Goal: Information Seeking & Learning: Learn about a topic

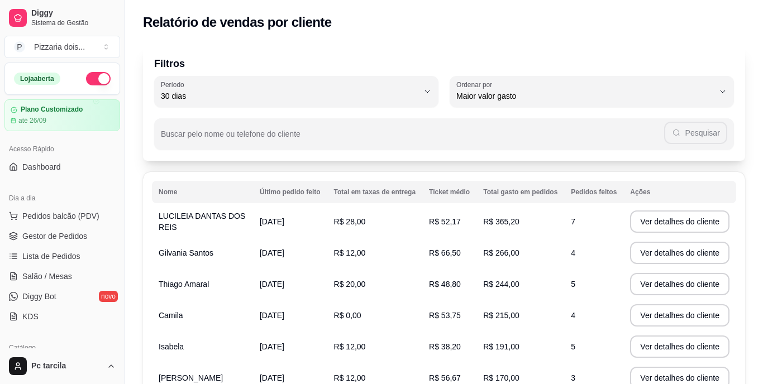
select select "30"
select select "HIGHEST_TOTAL_SPENT_WITH_ORDERS"
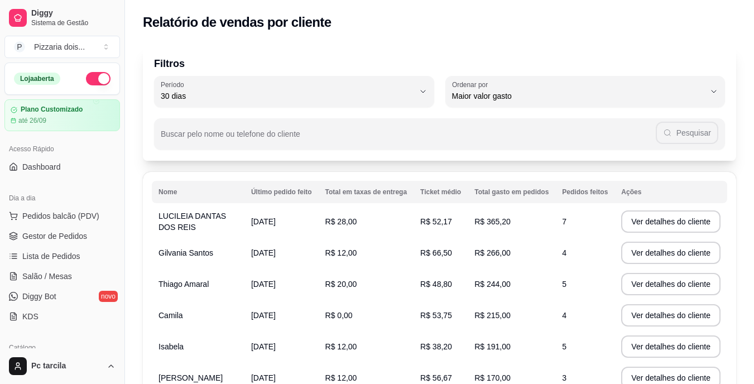
scroll to position [279, 0]
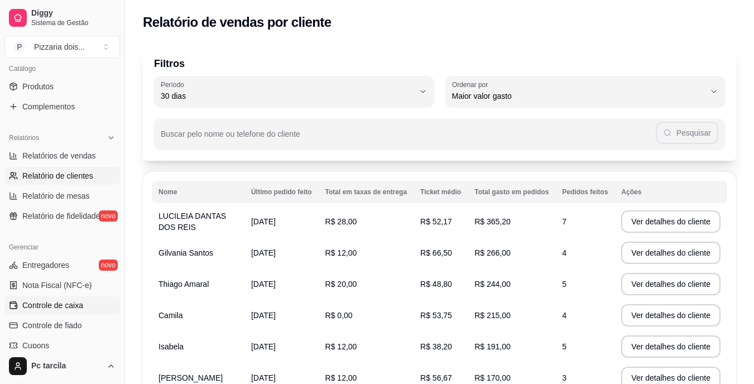
click at [46, 298] on link "Controle de caixa" at bounding box center [62, 305] width 116 height 18
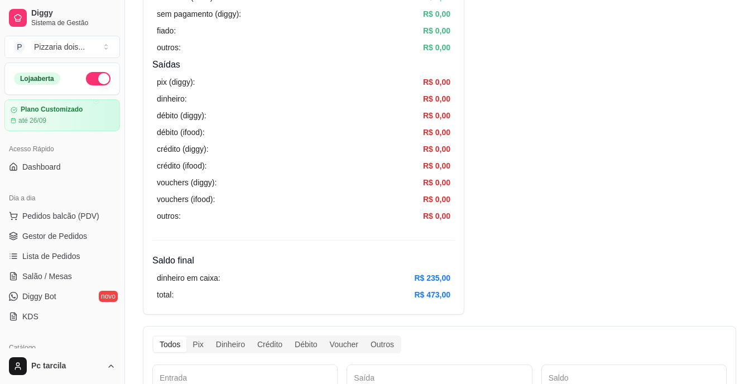
scroll to position [335, 0]
click at [90, 79] on button "button" at bounding box center [98, 78] width 25 height 13
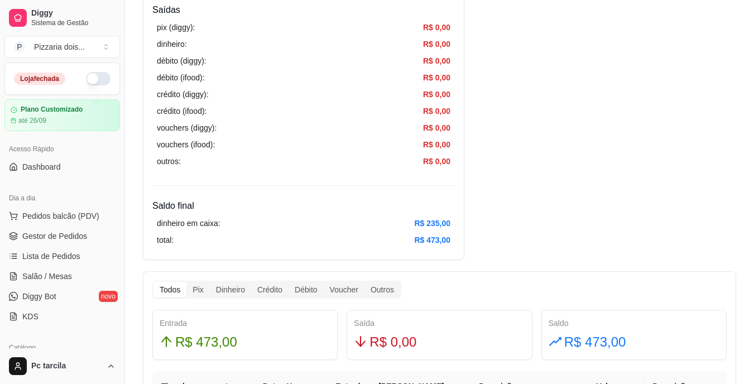
scroll to position [447, 0]
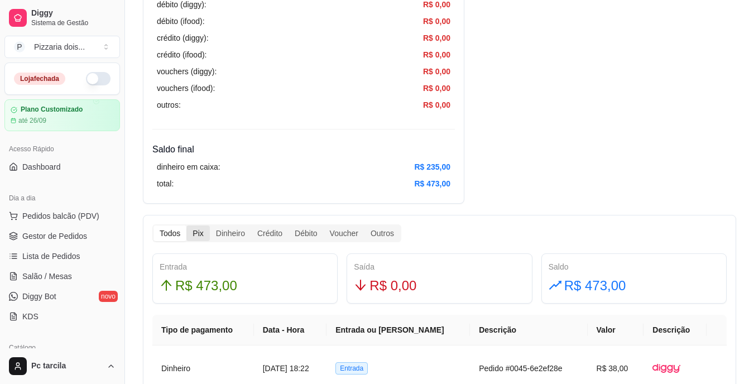
click at [198, 237] on div "Pix" at bounding box center [197, 234] width 23 height 16
click at [186, 226] on input "Pix" at bounding box center [186, 226] width 0 height 0
click at [237, 231] on div "Dinheiro" at bounding box center [230, 234] width 41 height 16
click at [210, 226] on input "Dinheiro" at bounding box center [210, 226] width 0 height 0
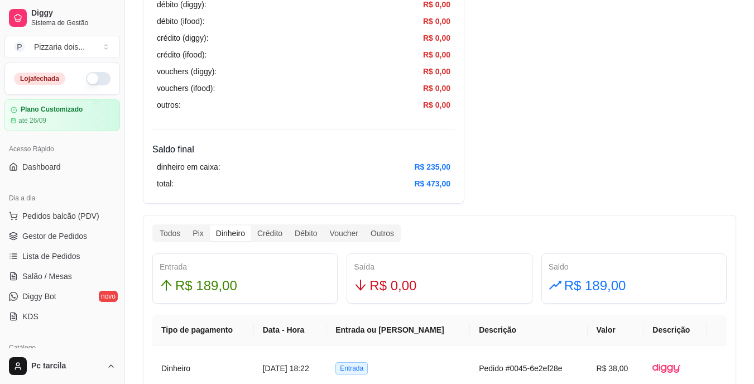
click at [231, 239] on div "Dinheiro" at bounding box center [230, 234] width 41 height 16
click at [210, 226] on input "Dinheiro" at bounding box center [210, 226] width 0 height 0
click at [202, 230] on div "Pix" at bounding box center [197, 234] width 23 height 16
click at [186, 226] on input "Pix" at bounding box center [186, 226] width 0 height 0
click at [202, 230] on div "Pix" at bounding box center [197, 234] width 23 height 16
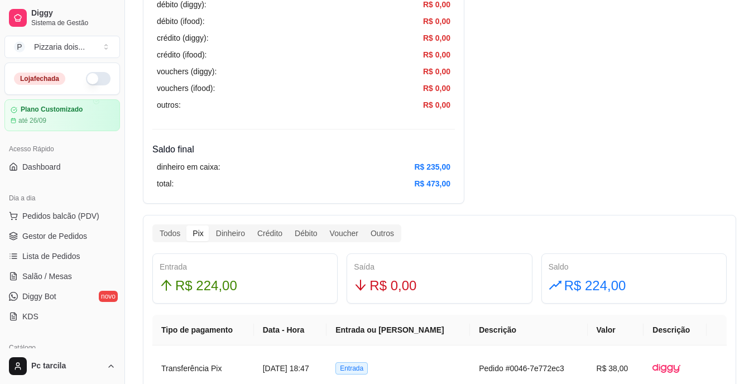
click at [186, 226] on input "Pix" at bounding box center [186, 226] width 0 height 0
click at [220, 232] on div "Dinheiro" at bounding box center [230, 234] width 41 height 16
click at [210, 226] on input "Dinheiro" at bounding box center [210, 226] width 0 height 0
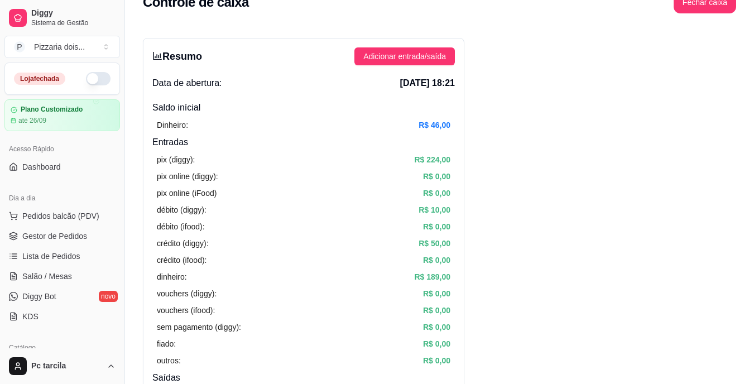
scroll to position [358, 0]
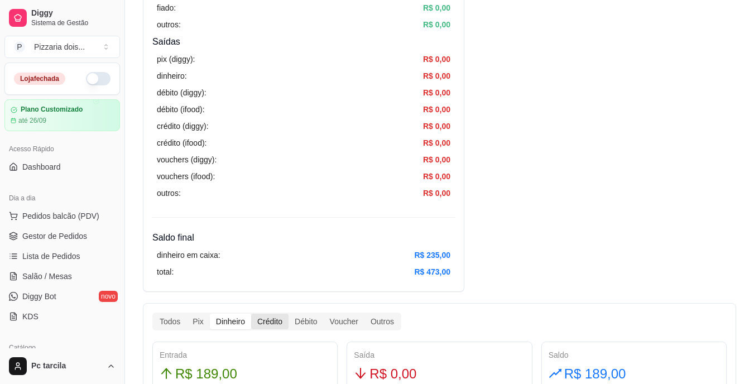
click at [278, 327] on div "Crédito" at bounding box center [269, 322] width 37 height 16
click at [251, 314] on input "Crédito" at bounding box center [251, 314] width 0 height 0
click at [305, 324] on div "Débito" at bounding box center [306, 322] width 35 height 16
click at [289, 314] on input "Débito" at bounding box center [289, 314] width 0 height 0
click at [266, 324] on div "Crédito" at bounding box center [269, 322] width 37 height 16
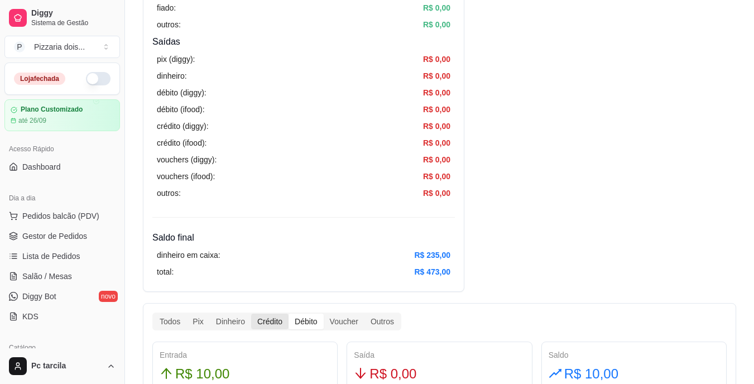
click at [251, 314] on input "Crédito" at bounding box center [251, 314] width 0 height 0
click at [299, 327] on div "Débito" at bounding box center [306, 322] width 35 height 16
click at [289, 314] on input "Débito" at bounding box center [289, 314] width 0 height 0
click at [195, 323] on div "Pix" at bounding box center [197, 322] width 23 height 16
click at [186, 314] on input "Pix" at bounding box center [186, 314] width 0 height 0
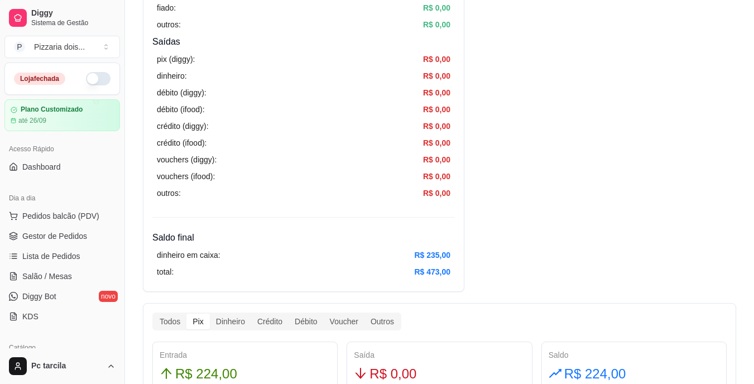
click at [200, 323] on div "Pix" at bounding box center [197, 322] width 23 height 16
click at [186, 314] on input "Pix" at bounding box center [186, 314] width 0 height 0
click at [233, 323] on div "Dinheiro" at bounding box center [230, 322] width 41 height 16
click at [210, 314] on input "Dinheiro" at bounding box center [210, 314] width 0 height 0
click at [202, 325] on div "Pix" at bounding box center [197, 322] width 23 height 16
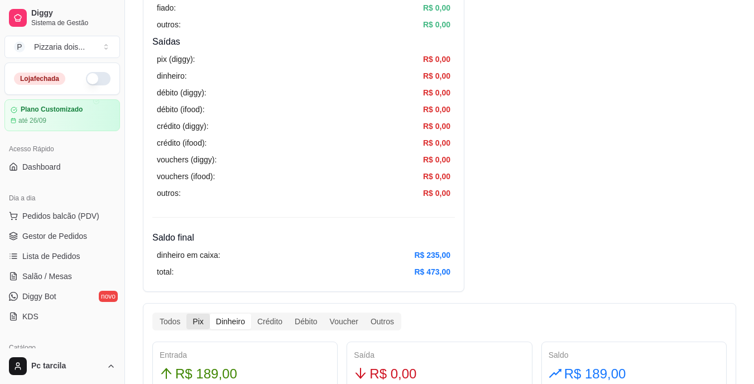
click at [186, 314] on input "Pix" at bounding box center [186, 314] width 0 height 0
click at [242, 320] on div "Dinheiro" at bounding box center [230, 322] width 41 height 16
click at [210, 314] on input "Dinheiro" at bounding box center [210, 314] width 0 height 0
click at [270, 322] on div "Crédito" at bounding box center [269, 322] width 37 height 16
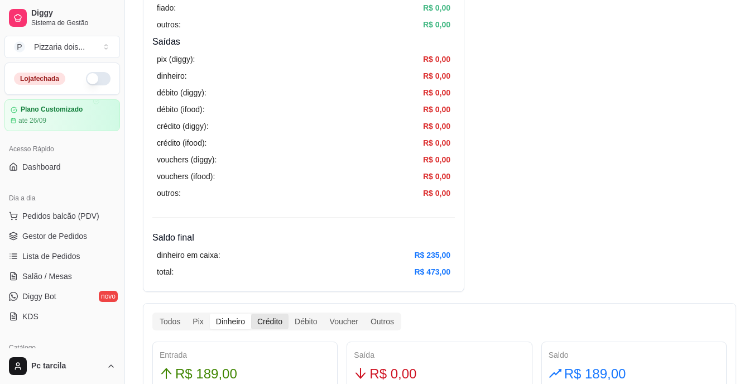
click at [251, 314] on input "Crédito" at bounding box center [251, 314] width 0 height 0
click at [304, 320] on div "Débito" at bounding box center [306, 322] width 35 height 16
click at [289, 314] on input "Débito" at bounding box center [289, 314] width 0 height 0
click at [193, 322] on div "Pix" at bounding box center [197, 322] width 23 height 16
click at [186, 314] on input "Pix" at bounding box center [186, 314] width 0 height 0
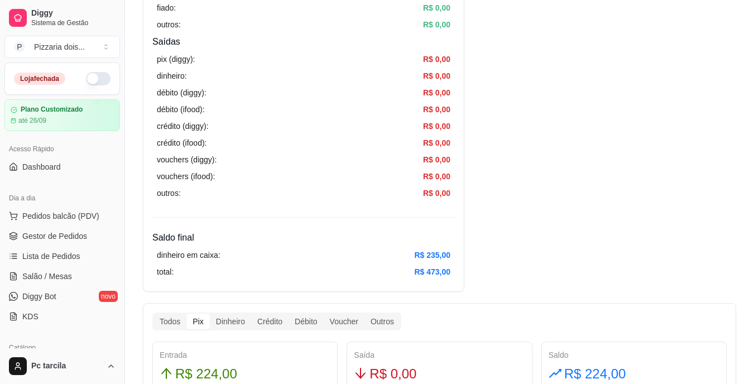
click at [193, 322] on div "Pix" at bounding box center [197, 322] width 23 height 16
click at [186, 314] on input "Pix" at bounding box center [186, 314] width 0 height 0
click at [241, 321] on div "Dinheiro" at bounding box center [230, 322] width 41 height 16
click at [210, 314] on input "Dinheiro" at bounding box center [210, 314] width 0 height 0
click at [273, 319] on div "Crédito" at bounding box center [269, 322] width 37 height 16
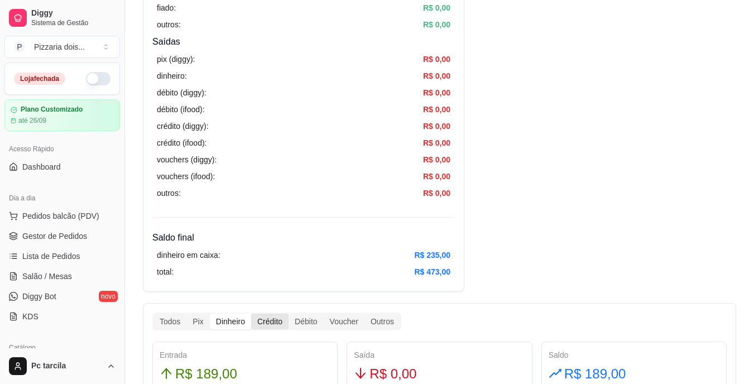
click at [251, 314] on input "Crédito" at bounding box center [251, 314] width 0 height 0
click at [291, 324] on div "Débito" at bounding box center [306, 322] width 35 height 16
click at [289, 314] on input "Débito" at bounding box center [289, 314] width 0 height 0
click at [377, 323] on div "Outros" at bounding box center [383, 322] width 36 height 16
click at [365, 314] on input "Outros" at bounding box center [365, 314] width 0 height 0
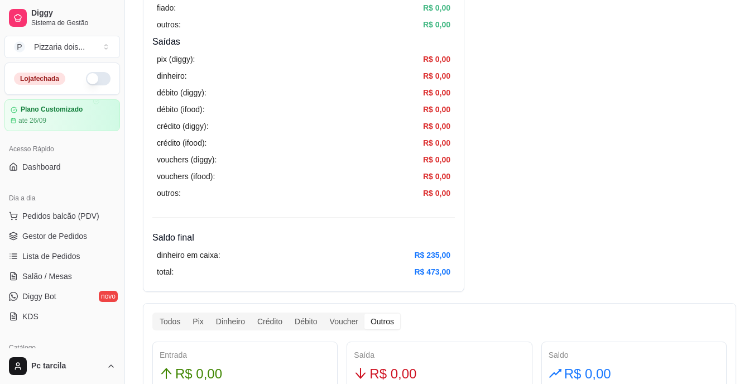
click at [377, 323] on div "Outros" at bounding box center [383, 322] width 36 height 16
click at [365, 314] on input "Outros" at bounding box center [365, 314] width 0 height 0
click at [377, 323] on div "Outros" at bounding box center [383, 322] width 36 height 16
click at [365, 314] on input "Outros" at bounding box center [365, 314] width 0 height 0
click at [337, 323] on div "Voucher" at bounding box center [344, 322] width 41 height 16
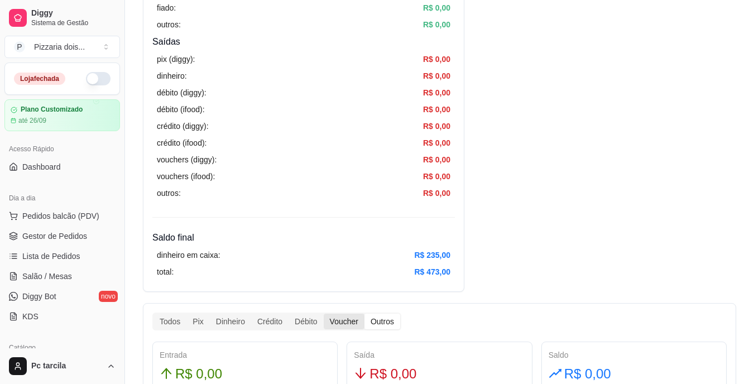
click at [324, 314] on input "Voucher" at bounding box center [324, 314] width 0 height 0
click at [299, 320] on div "Débito" at bounding box center [306, 322] width 35 height 16
click at [289, 314] on input "Débito" at bounding box center [289, 314] width 0 height 0
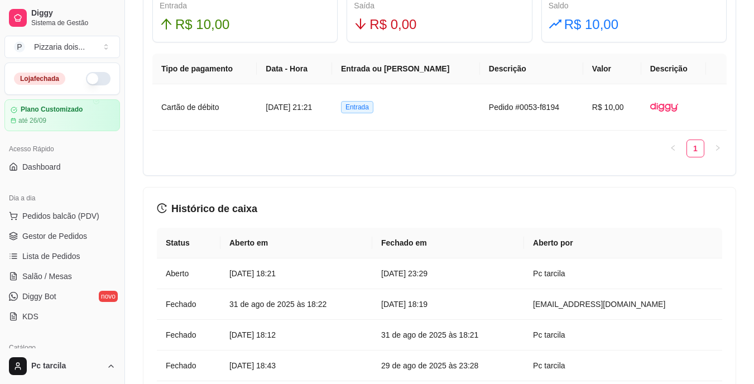
scroll to position [716, 0]
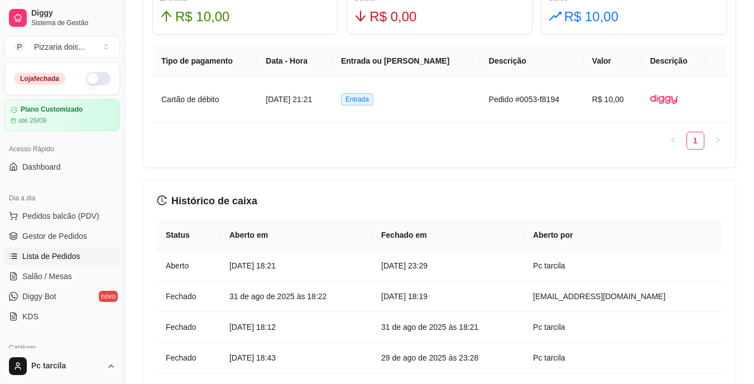
click at [85, 258] on link "Lista de Pedidos" at bounding box center [62, 256] width 116 height 18
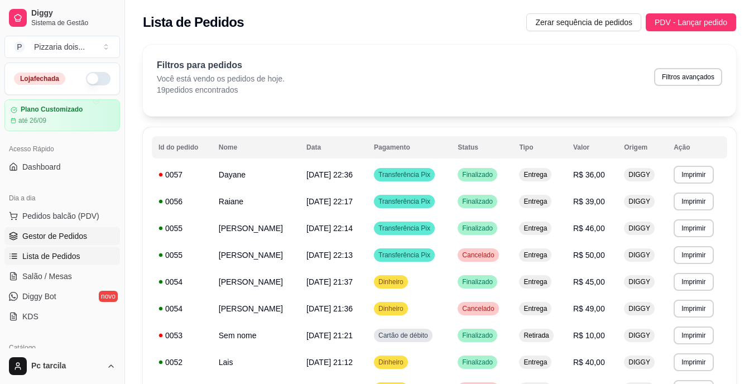
click at [52, 232] on span "Gestor de Pedidos" at bounding box center [54, 236] width 65 height 11
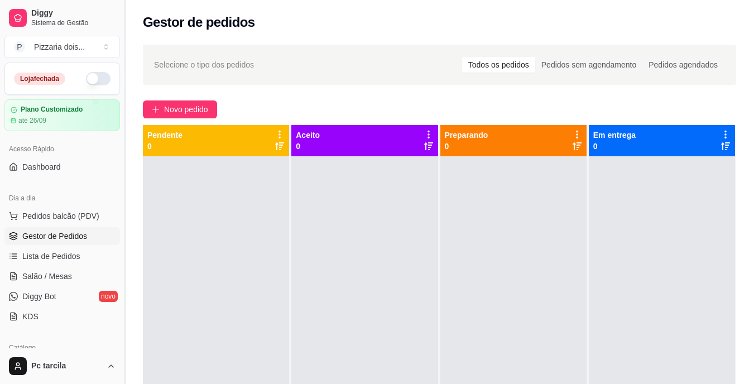
click at [122, 343] on button "Toggle Sidebar" at bounding box center [124, 192] width 9 height 384
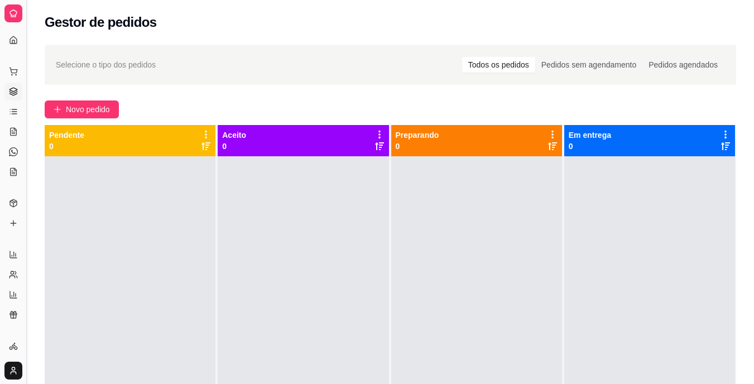
click at [122, 343] on div at bounding box center [130, 348] width 171 height 384
click at [27, 327] on button "Toggle Sidebar" at bounding box center [26, 192] width 9 height 384
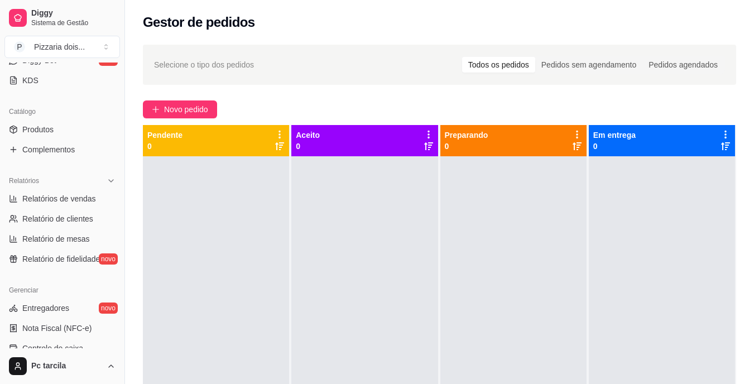
scroll to position [246, 0]
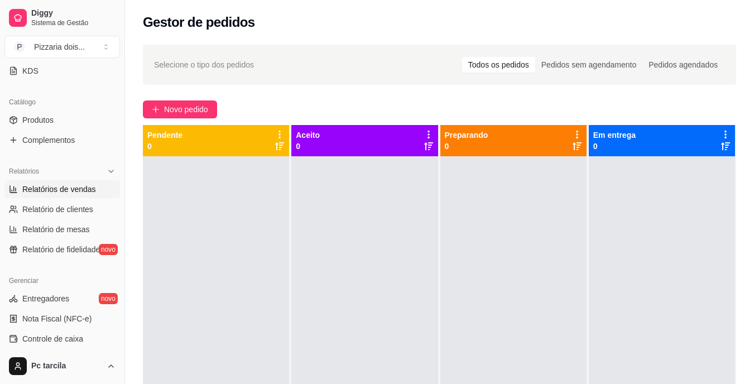
click at [63, 193] on span "Relatórios de vendas" at bounding box center [59, 189] width 74 height 11
select select "ALL"
select select "0"
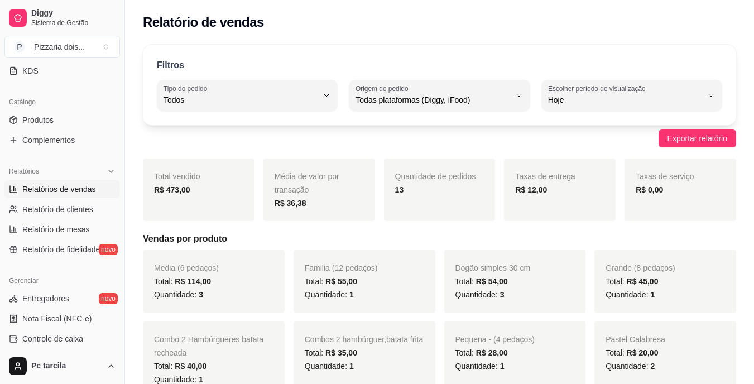
click at [564, 190] on div "R$ 12,00" at bounding box center [559, 189] width 89 height 13
click at [386, 177] on div "Quantidade de pedidos 13" at bounding box center [440, 190] width 112 height 63
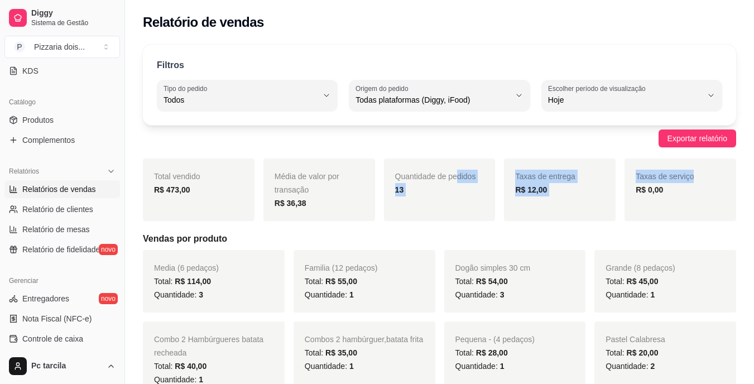
drag, startPoint x: 457, startPoint y: 183, endPoint x: 673, endPoint y: 193, distance: 215.7
click at [673, 193] on div "Total vendido R$ 473,00 Média de valor por transação R$ 36,38 Quantidade de ped…" at bounding box center [439, 190] width 593 height 63
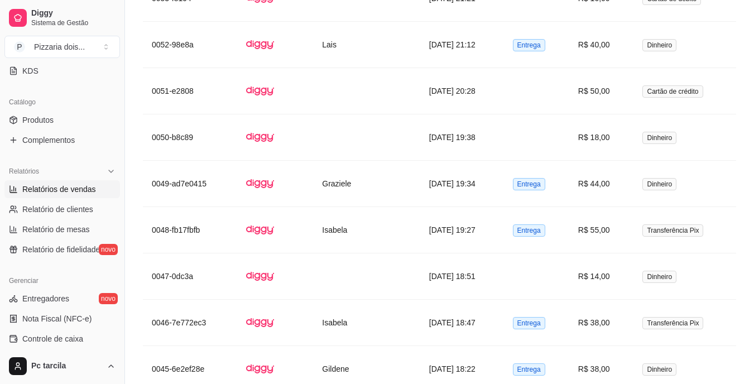
scroll to position [1299, 0]
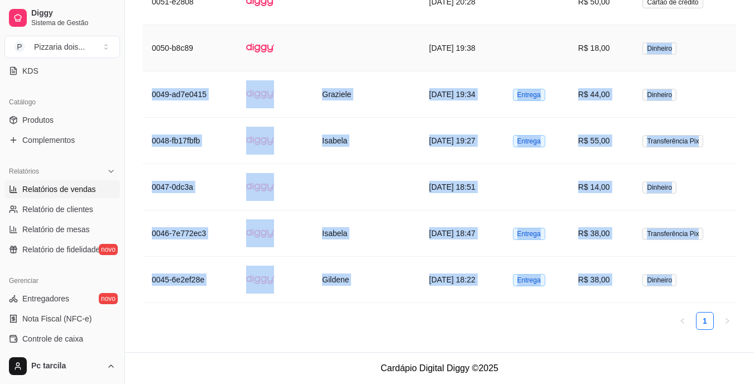
drag, startPoint x: 739, startPoint y: 131, endPoint x: 645, endPoint y: 60, distance: 116.8
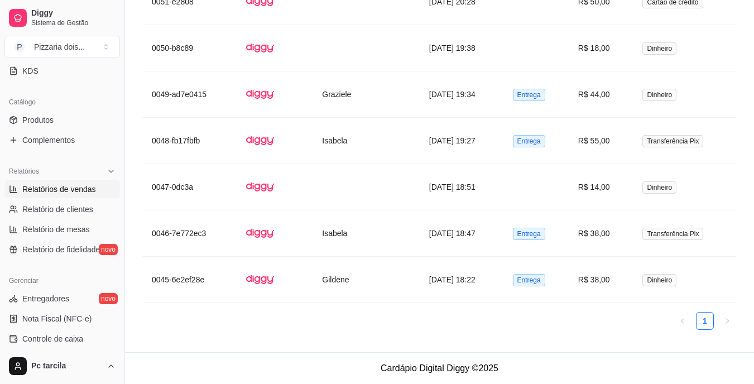
drag, startPoint x: 645, startPoint y: 60, endPoint x: 753, endPoint y: 97, distance: 113.4
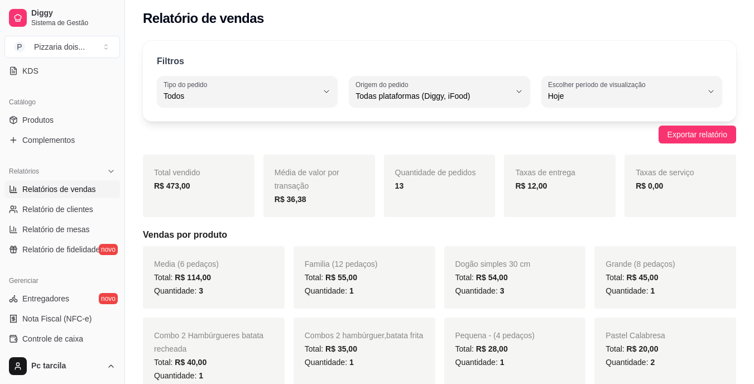
scroll to position [0, 0]
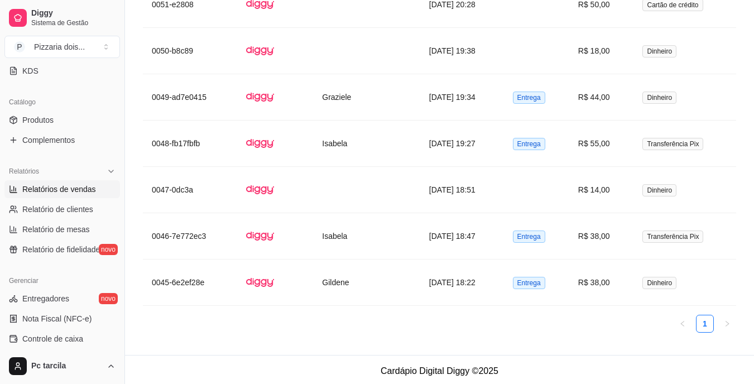
scroll to position [1299, 0]
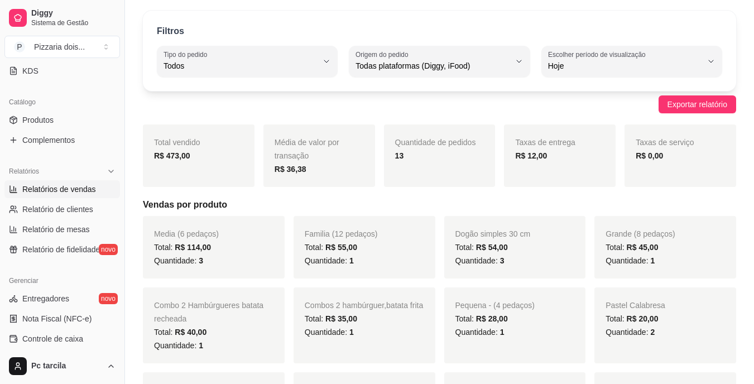
scroll to position [0, 0]
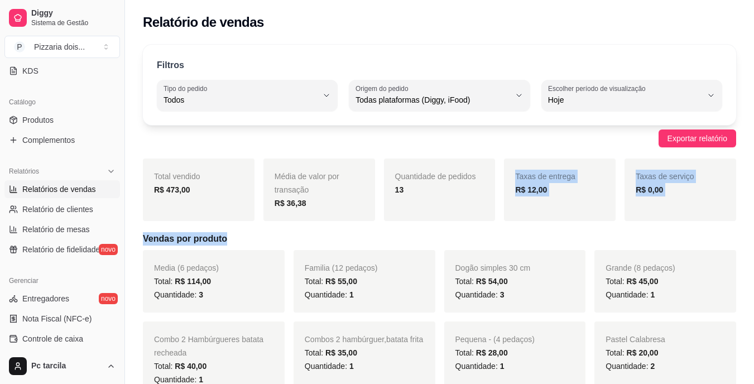
drag, startPoint x: 446, startPoint y: 188, endPoint x: 454, endPoint y: 233, distance: 45.3
drag, startPoint x: 454, startPoint y: 233, endPoint x: 649, endPoint y: 212, distance: 196.5
click at [649, 212] on div "Taxas de serviço R$ 0,00" at bounding box center [681, 190] width 112 height 63
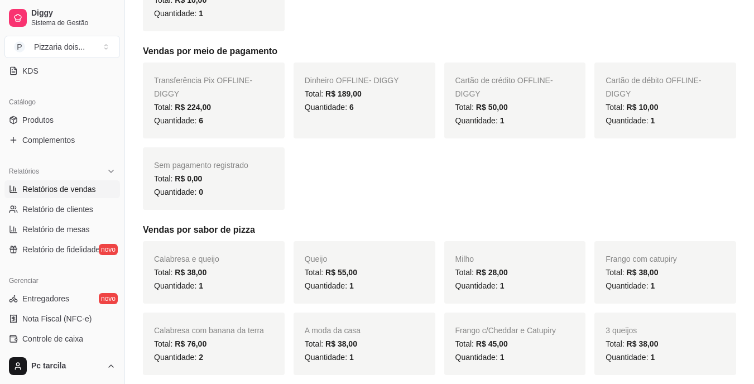
scroll to position [502, 0]
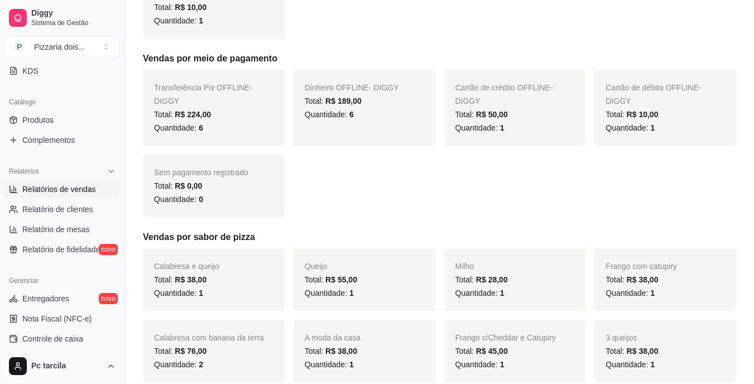
click at [753, 8] on div "Filtros ALL Tipo do pedido Todos Entrega Retirada Mesa Consumo local Tipo do pe…" at bounding box center [439, 343] width 629 height 1614
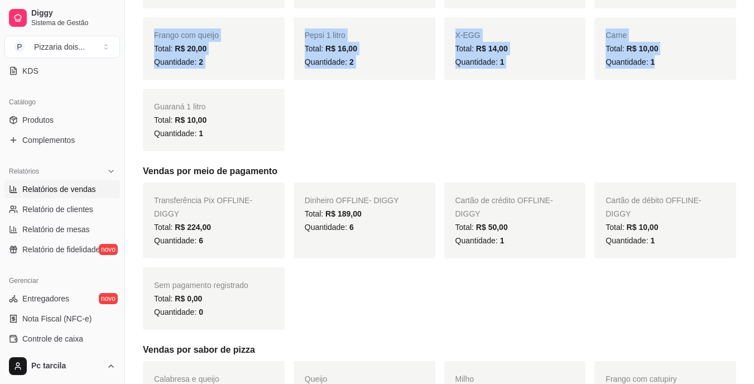
drag, startPoint x: 753, startPoint y: 8, endPoint x: 760, endPoint y: 7, distance: 6.9
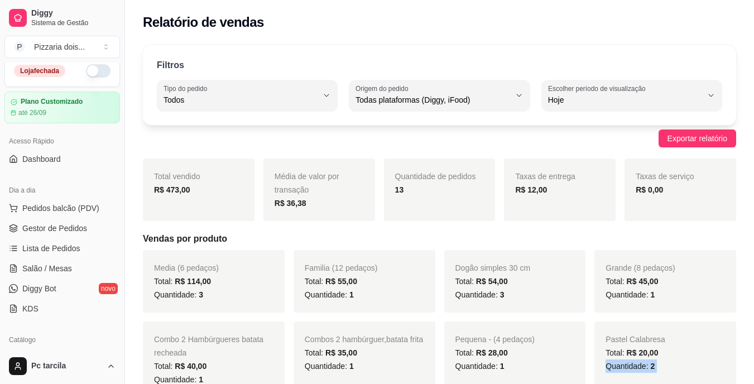
scroll to position [0, 0]
